Goal: Use online tool/utility

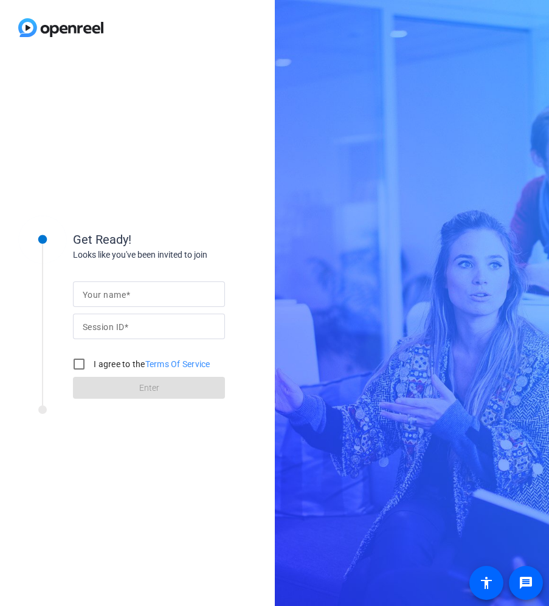
click at [182, 287] on div at bounding box center [149, 295] width 133 height 26
click at [150, 294] on input "[PERSON_NAME]" at bounding box center [149, 294] width 133 height 15
type input "[PERSON_NAME]"
drag, startPoint x: 80, startPoint y: 326, endPoint x: 86, endPoint y: 324, distance: 6.6
click at [80, 326] on div "Session ID" at bounding box center [149, 327] width 152 height 26
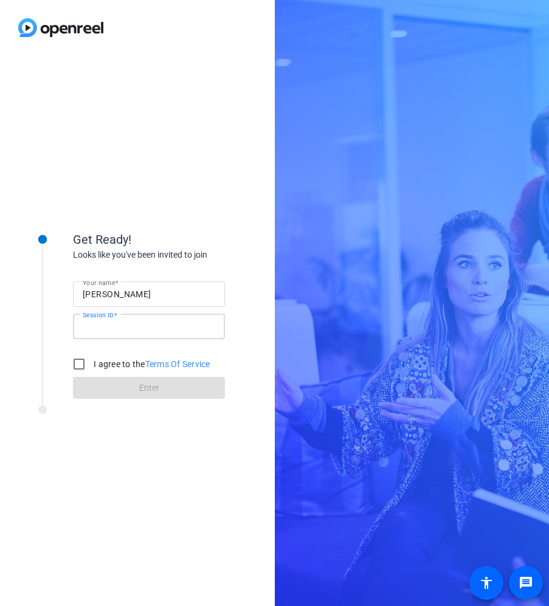
paste input "Bb6c"
type input "Bb6c"
click at [80, 367] on input "I agree to the Terms Of Service" at bounding box center [79, 364] width 24 height 24
checkbox input "true"
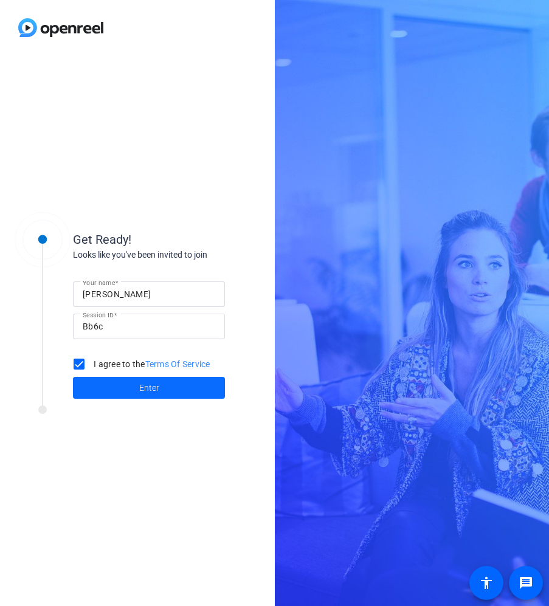
click at [134, 386] on span at bounding box center [149, 387] width 152 height 29
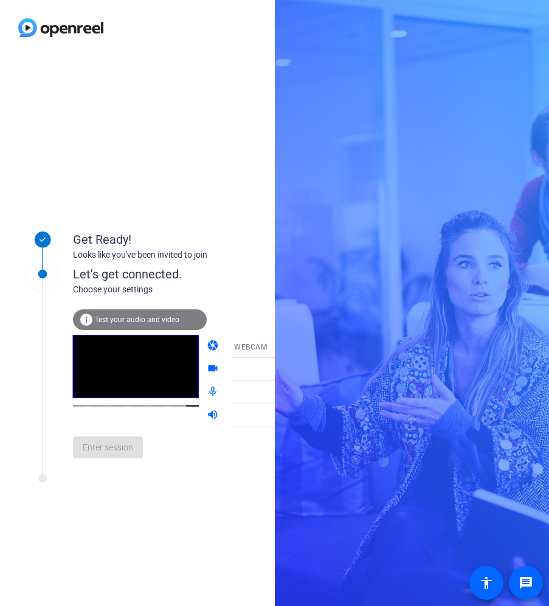
click at [133, 320] on span "Test your audio and video" at bounding box center [137, 320] width 85 height 9
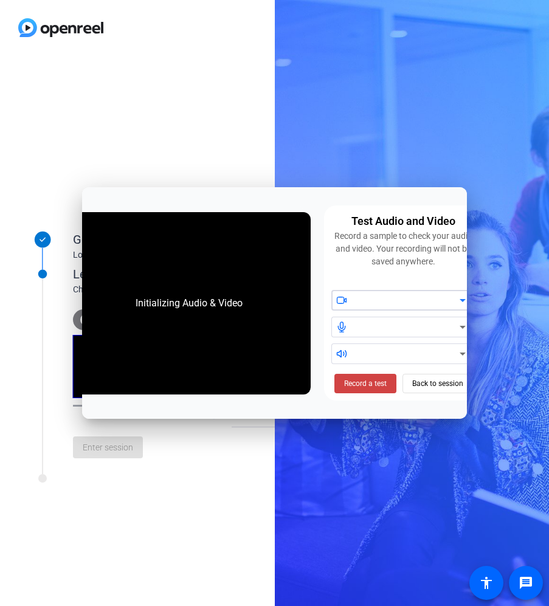
click at [377, 296] on div at bounding box center [407, 300] width 103 height 15
click at [403, 300] on div at bounding box center [407, 300] width 103 height 15
click at [459, 300] on icon at bounding box center [463, 300] width 15 height 15
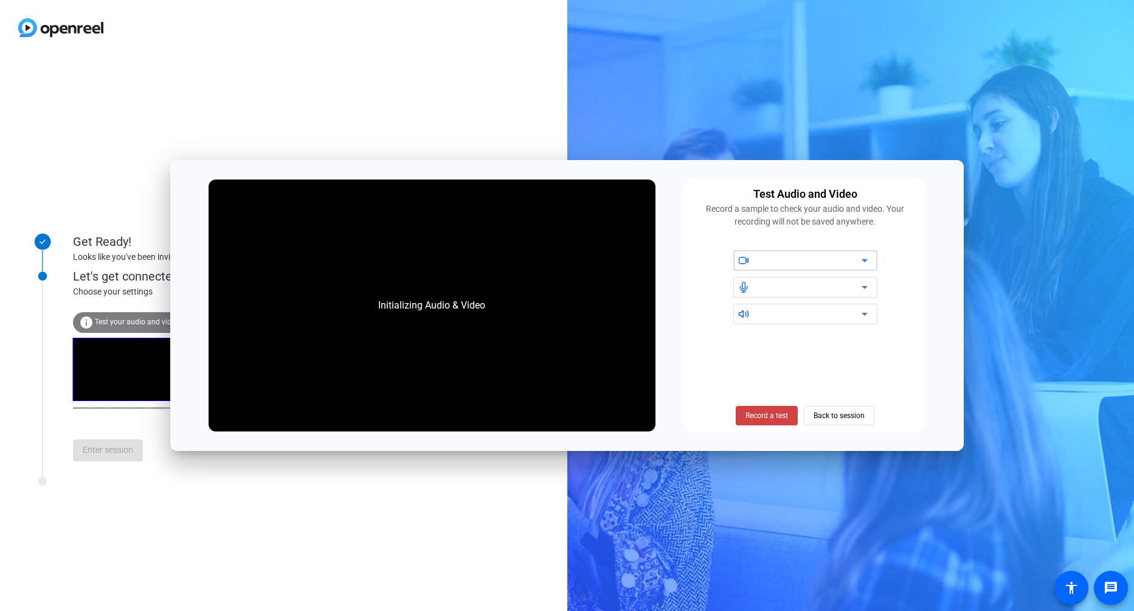
click at [549, 243] on div "Test Audio and Video Record a sample to check your audio and video. Your record…" at bounding box center [805, 305] width 243 height 254
click at [549, 260] on div at bounding box center [810, 260] width 103 height 15
click at [549, 287] on div at bounding box center [810, 287] width 103 height 15
click at [549, 290] on div at bounding box center [810, 287] width 103 height 15
click at [549, 312] on icon at bounding box center [865, 314] width 15 height 15
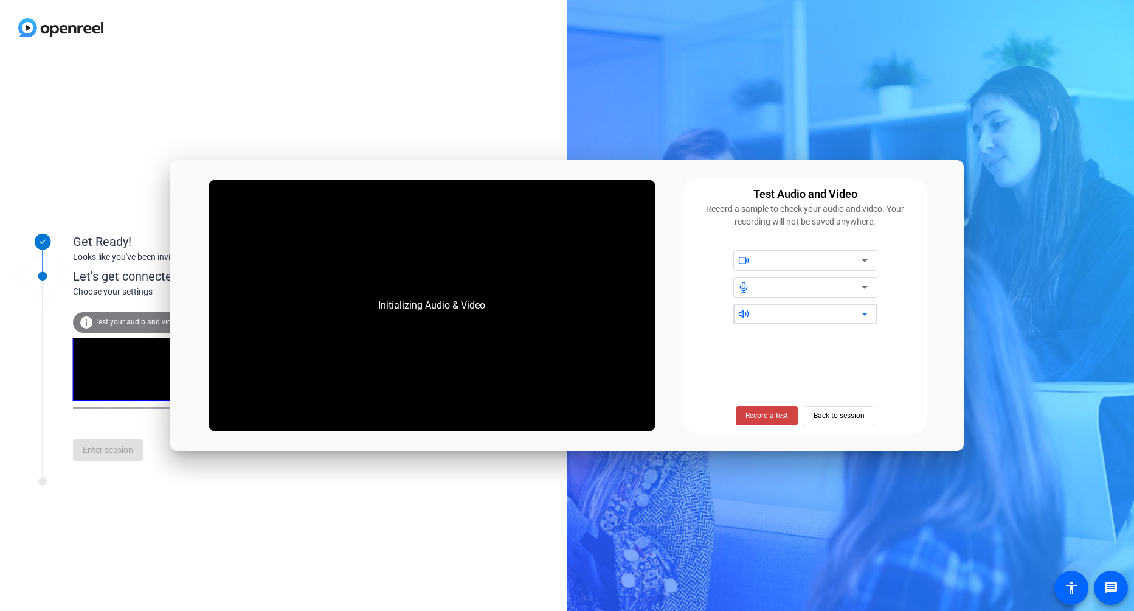
click at [549, 314] on icon at bounding box center [865, 314] width 15 height 15
click at [549, 315] on icon at bounding box center [865, 314] width 15 height 15
drag, startPoint x: 868, startPoint y: 315, endPoint x: 859, endPoint y: 307, distance: 12.5
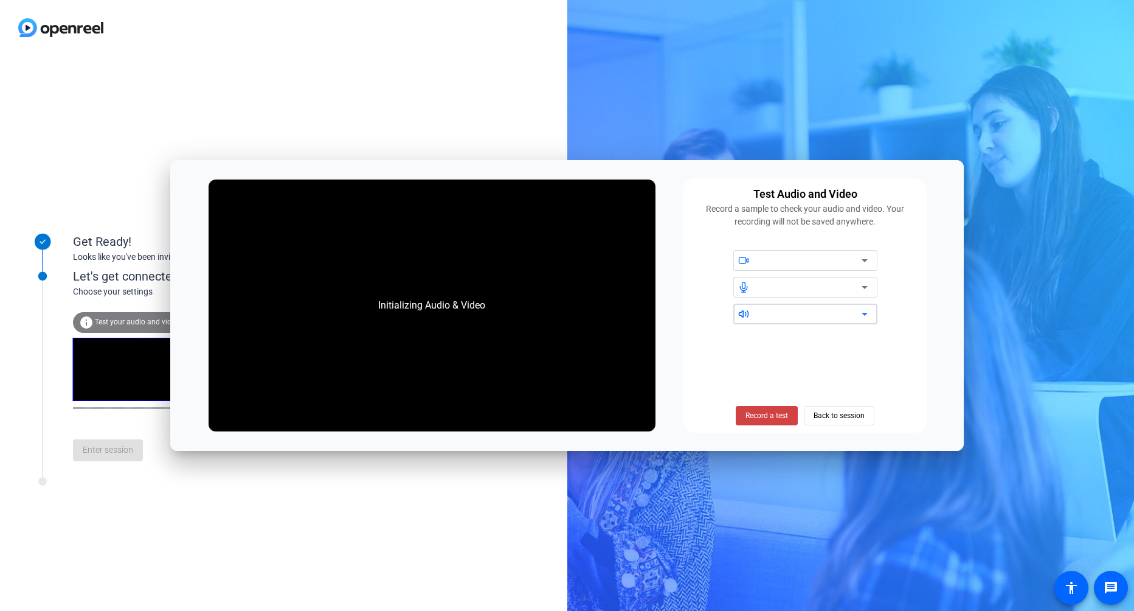
click at [549, 307] on icon at bounding box center [865, 314] width 15 height 15
click at [549, 290] on div at bounding box center [810, 287] width 103 height 15
click at [549, 262] on div at bounding box center [810, 260] width 103 height 15
click at [549, 417] on span "Record a test" at bounding box center [767, 415] width 43 height 11
click at [549, 409] on span at bounding box center [767, 415] width 75 height 29
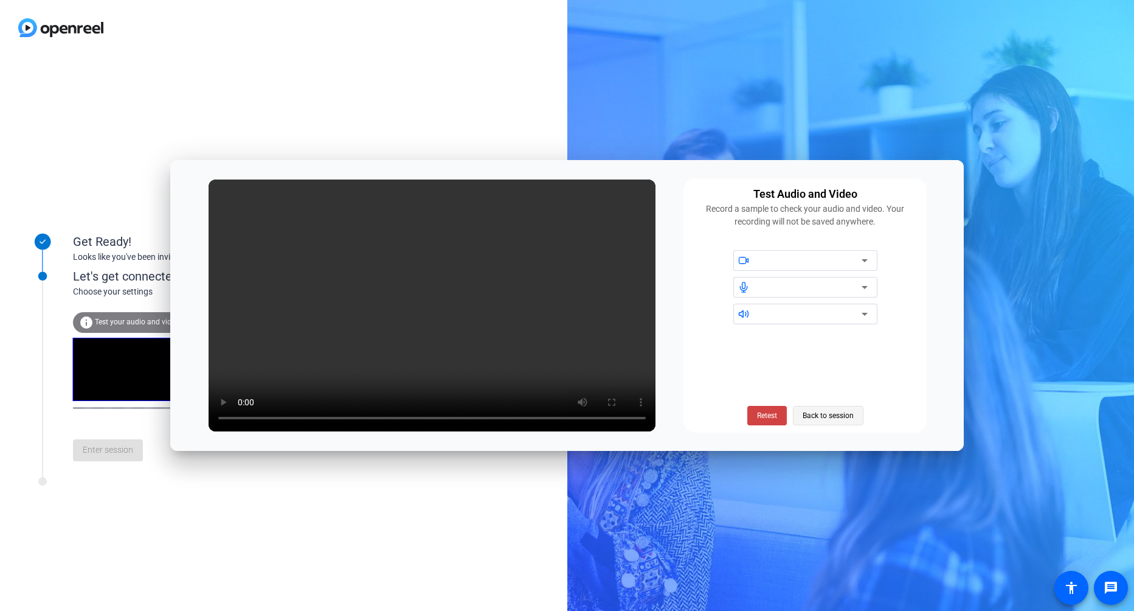
click at [549, 415] on span "Back to session" at bounding box center [828, 415] width 51 height 23
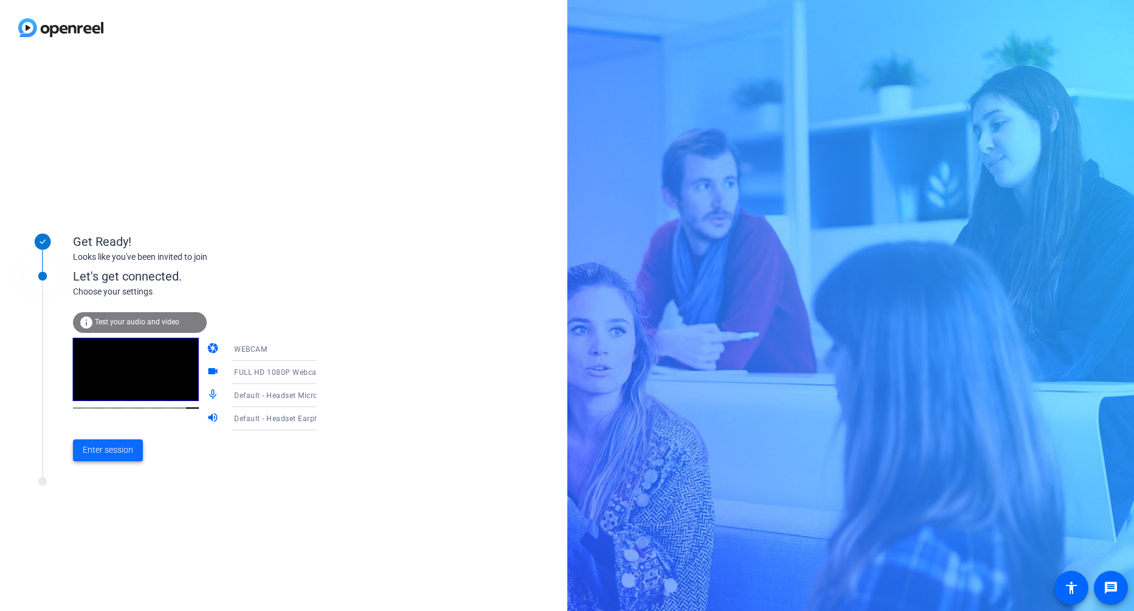
click at [116, 450] on span "Enter session" at bounding box center [108, 449] width 50 height 13
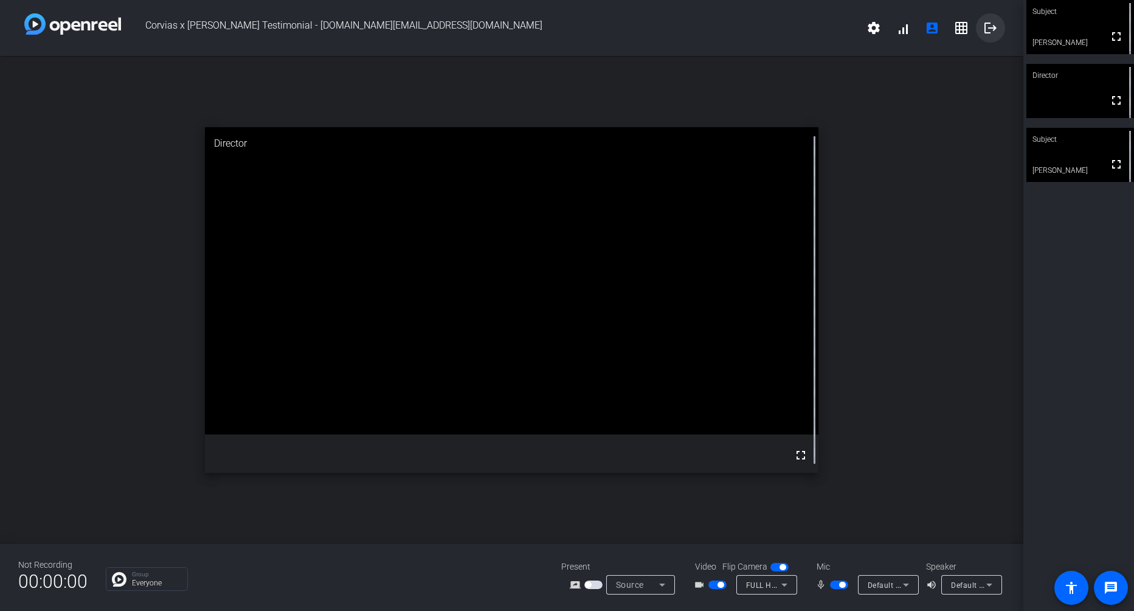
click at [549, 27] on mat-icon "logout" at bounding box center [991, 28] width 15 height 15
